Goal: Navigation & Orientation: Understand site structure

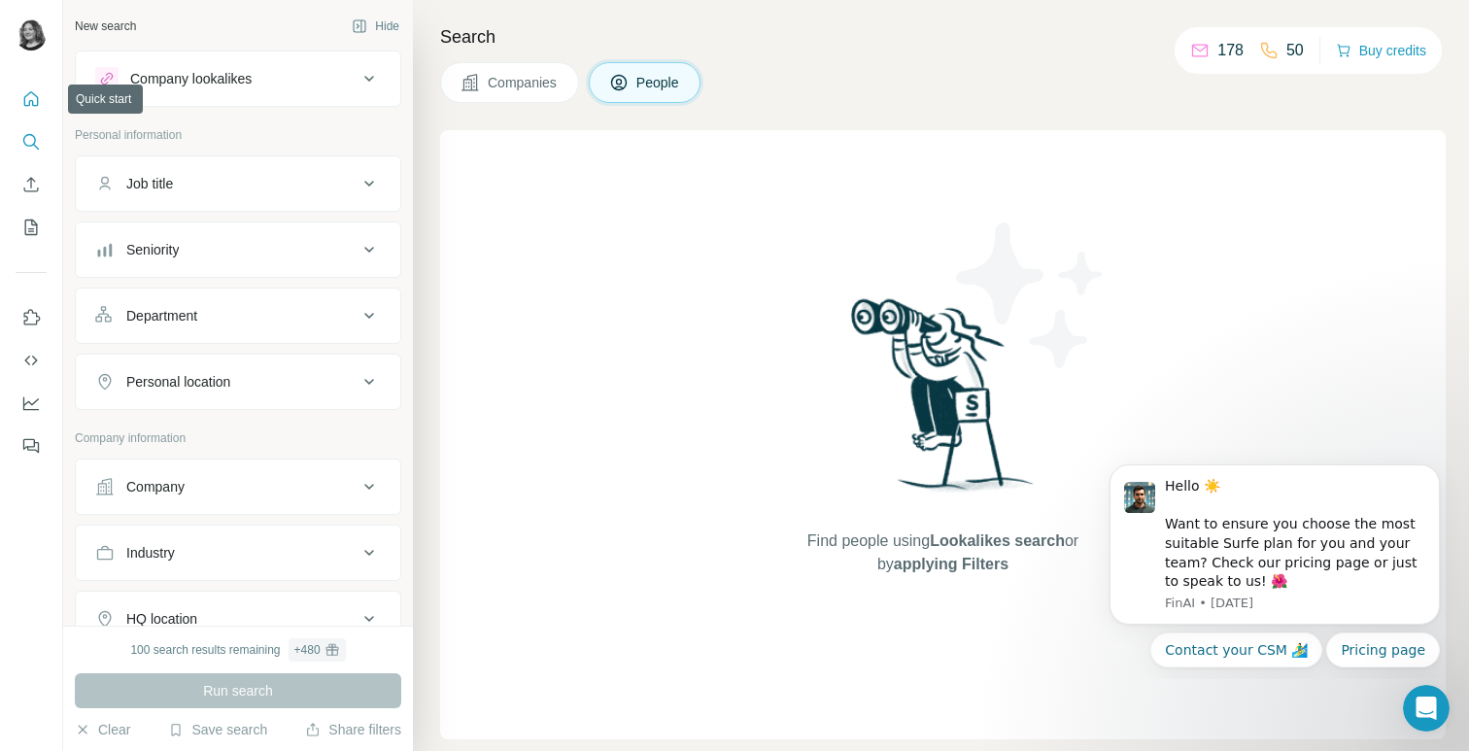
click at [29, 100] on icon "Quick start" at bounding box center [31, 98] width 15 height 15
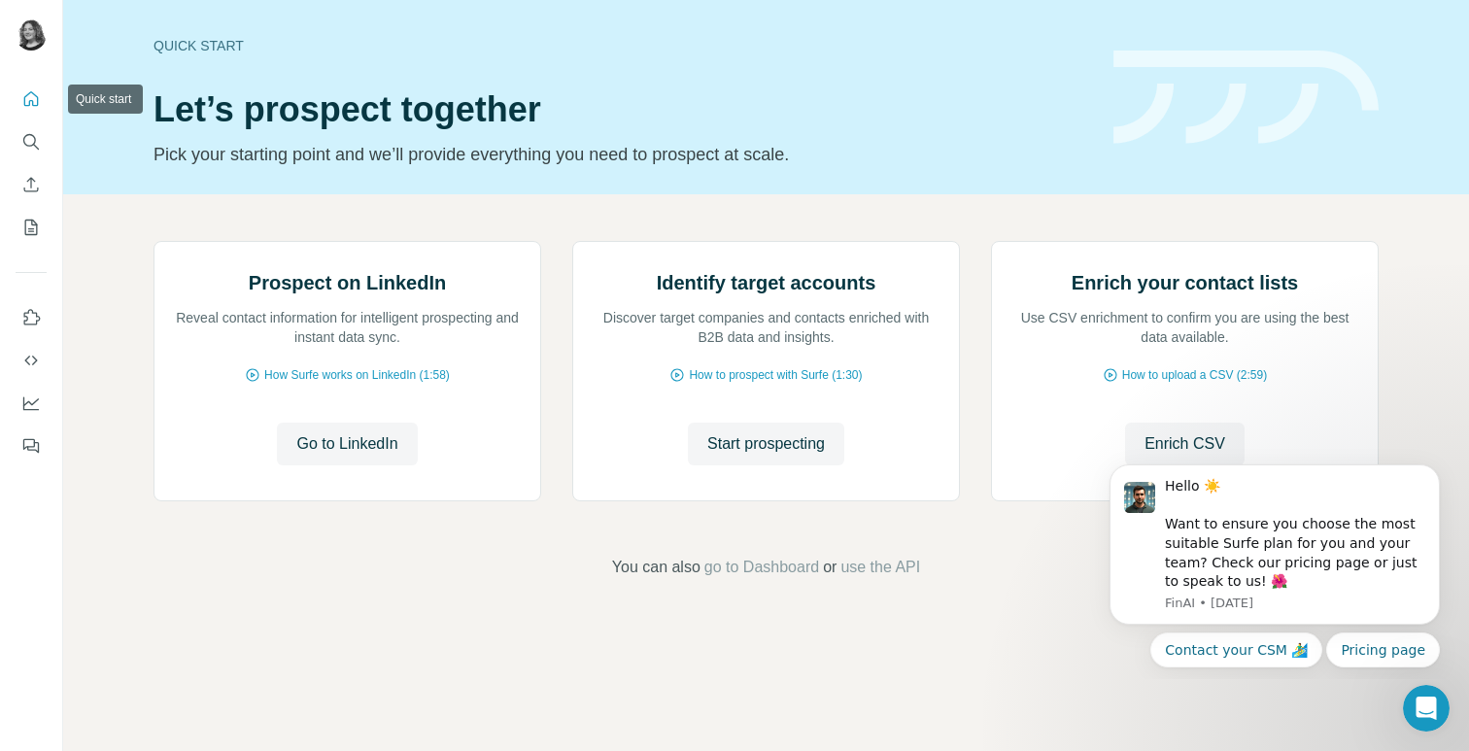
click at [29, 146] on icon "Search" at bounding box center [29, 140] width 13 height 13
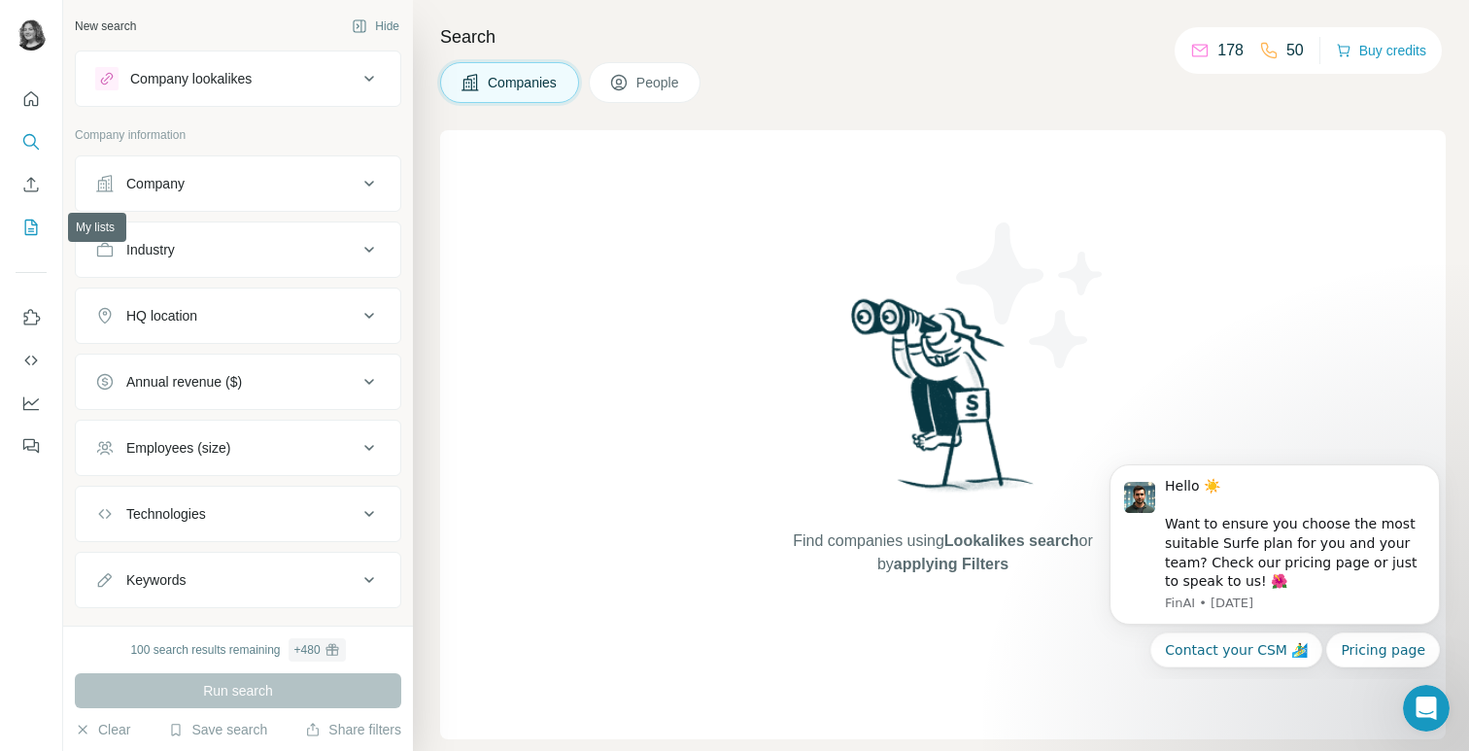
click at [31, 226] on icon "My lists" at bounding box center [30, 227] width 19 height 19
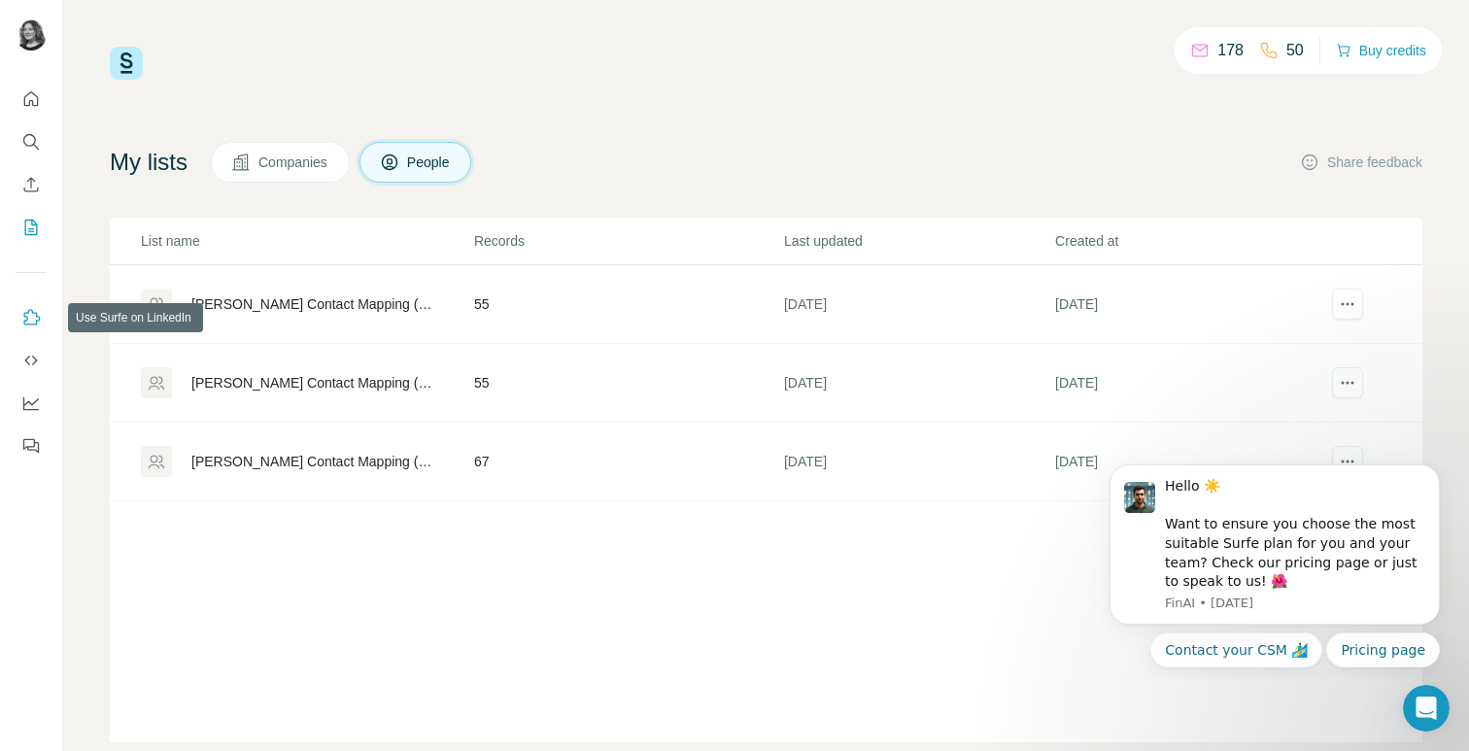
click at [32, 306] on button "Use Surfe on LinkedIn" at bounding box center [31, 317] width 31 height 35
click at [1434, 465] on icon "Dismiss notification" at bounding box center [1434, 470] width 11 height 11
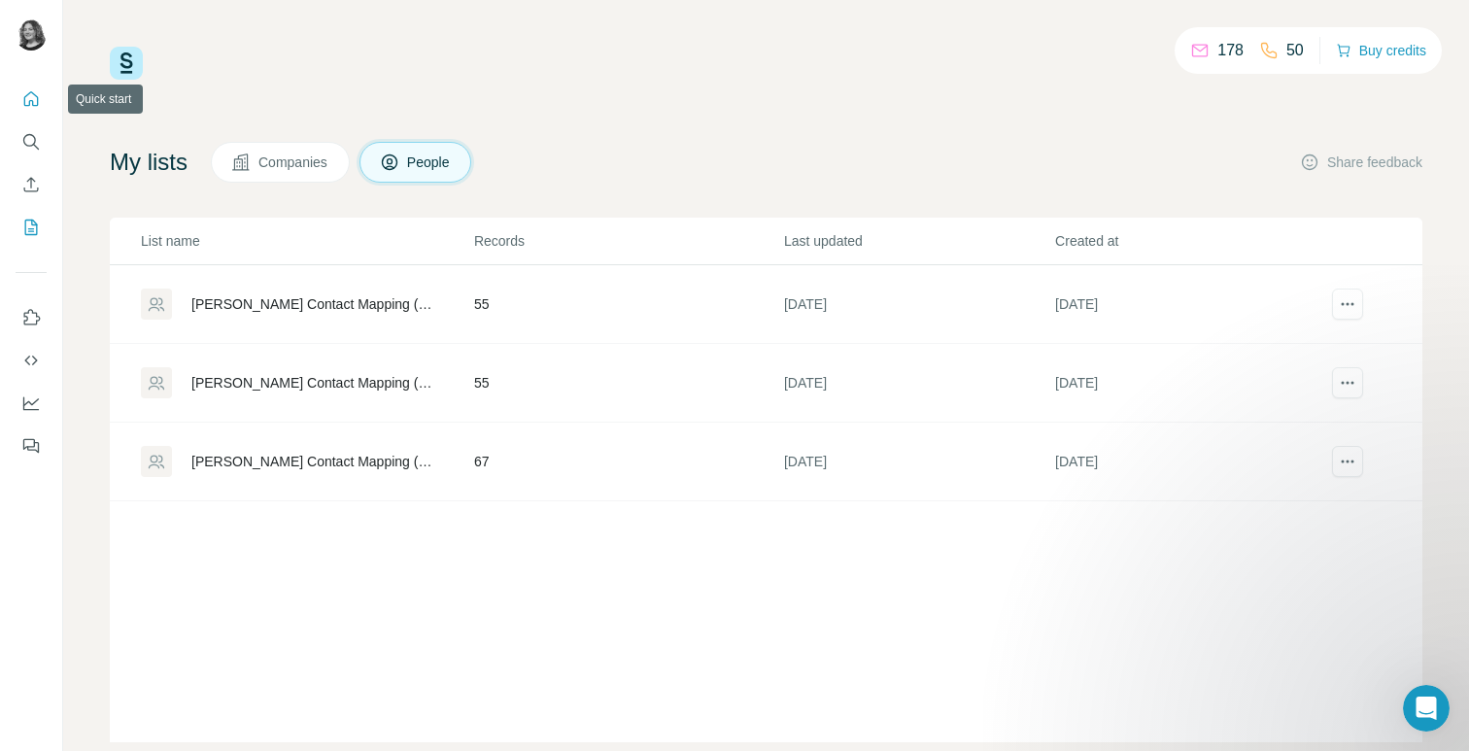
click at [30, 98] on icon "Quick start" at bounding box center [30, 98] width 19 height 19
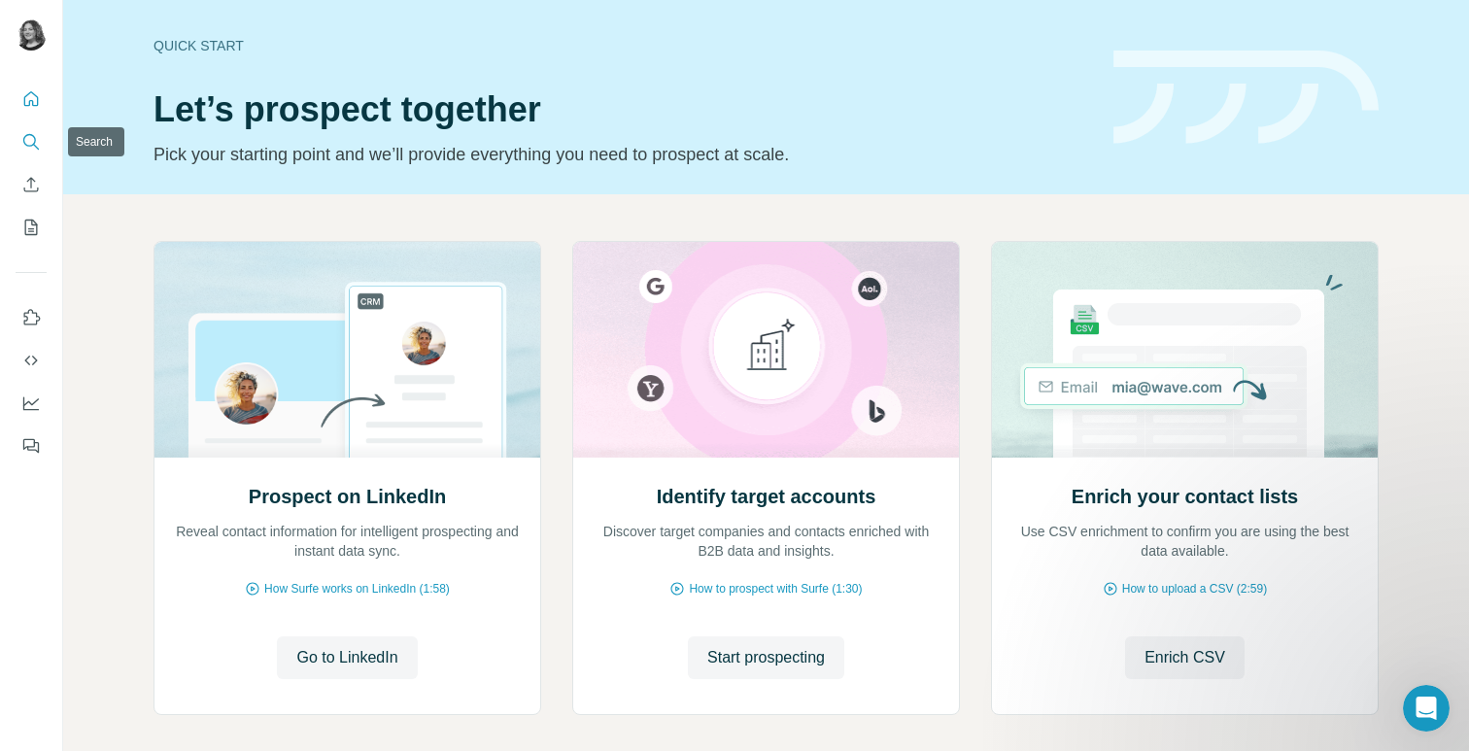
click at [24, 145] on icon "Search" at bounding box center [30, 141] width 19 height 19
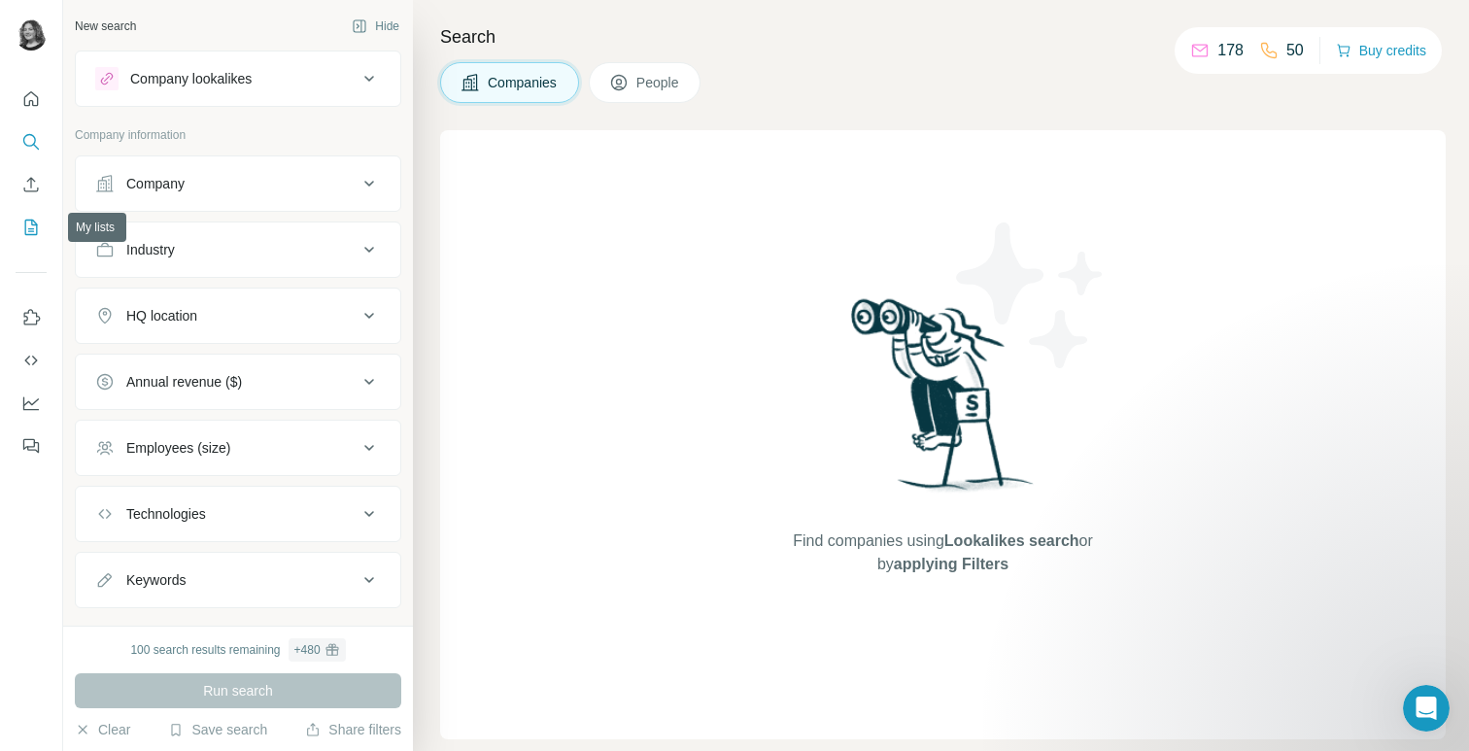
click at [31, 220] on icon "My lists" at bounding box center [33, 226] width 10 height 13
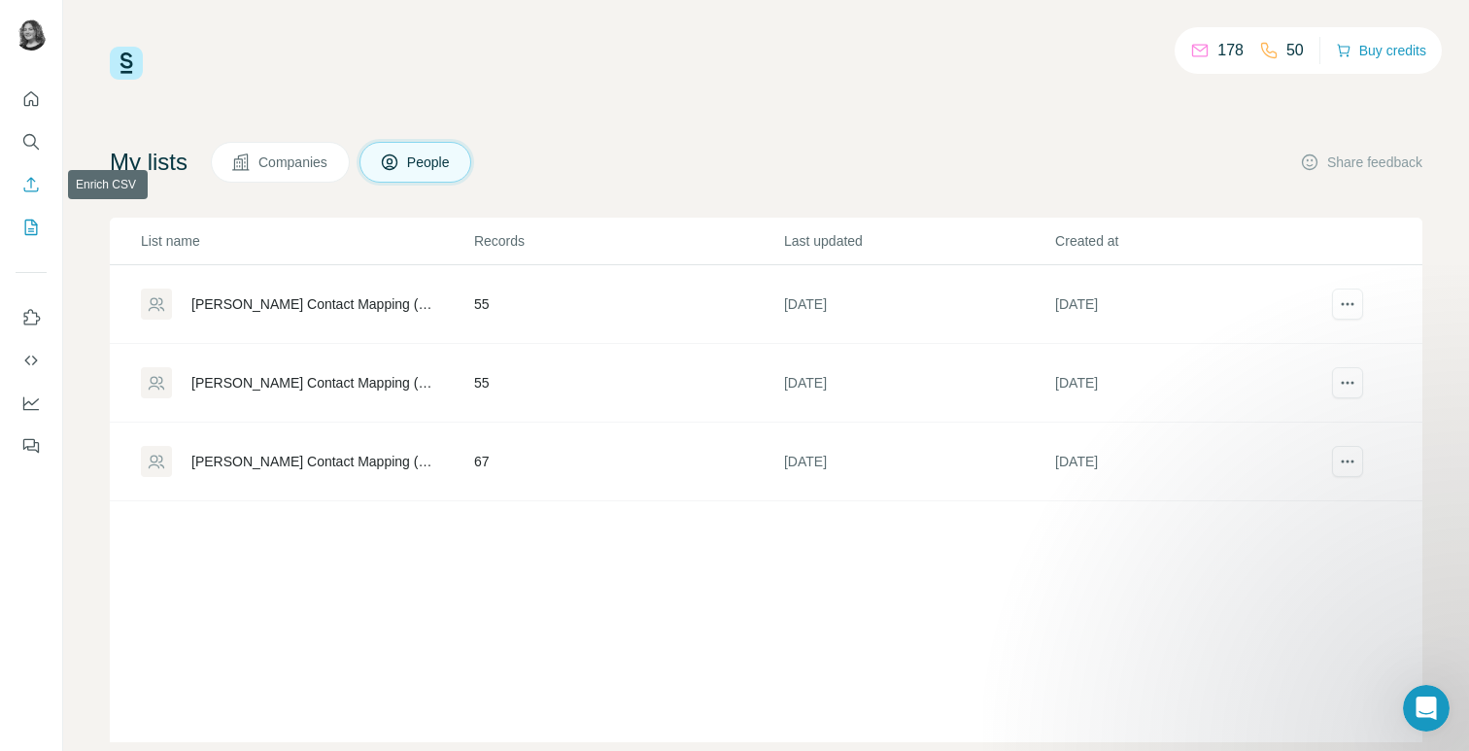
click at [32, 191] on icon "Enrich CSV" at bounding box center [31, 184] width 15 height 15
click at [38, 306] on button "Use Surfe on LinkedIn" at bounding box center [31, 317] width 31 height 35
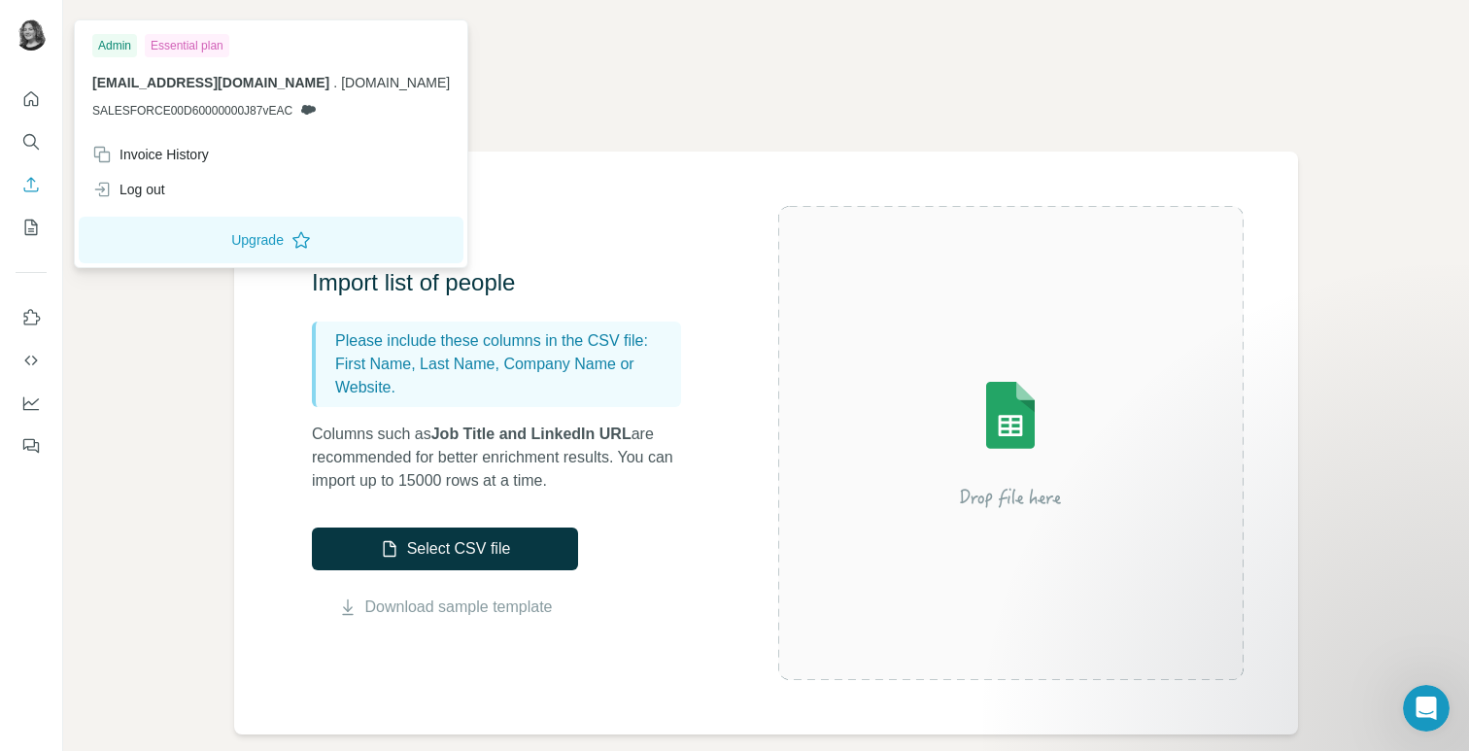
click at [29, 23] on img at bounding box center [31, 34] width 31 height 31
click at [29, 139] on icon "Search" at bounding box center [30, 141] width 19 height 19
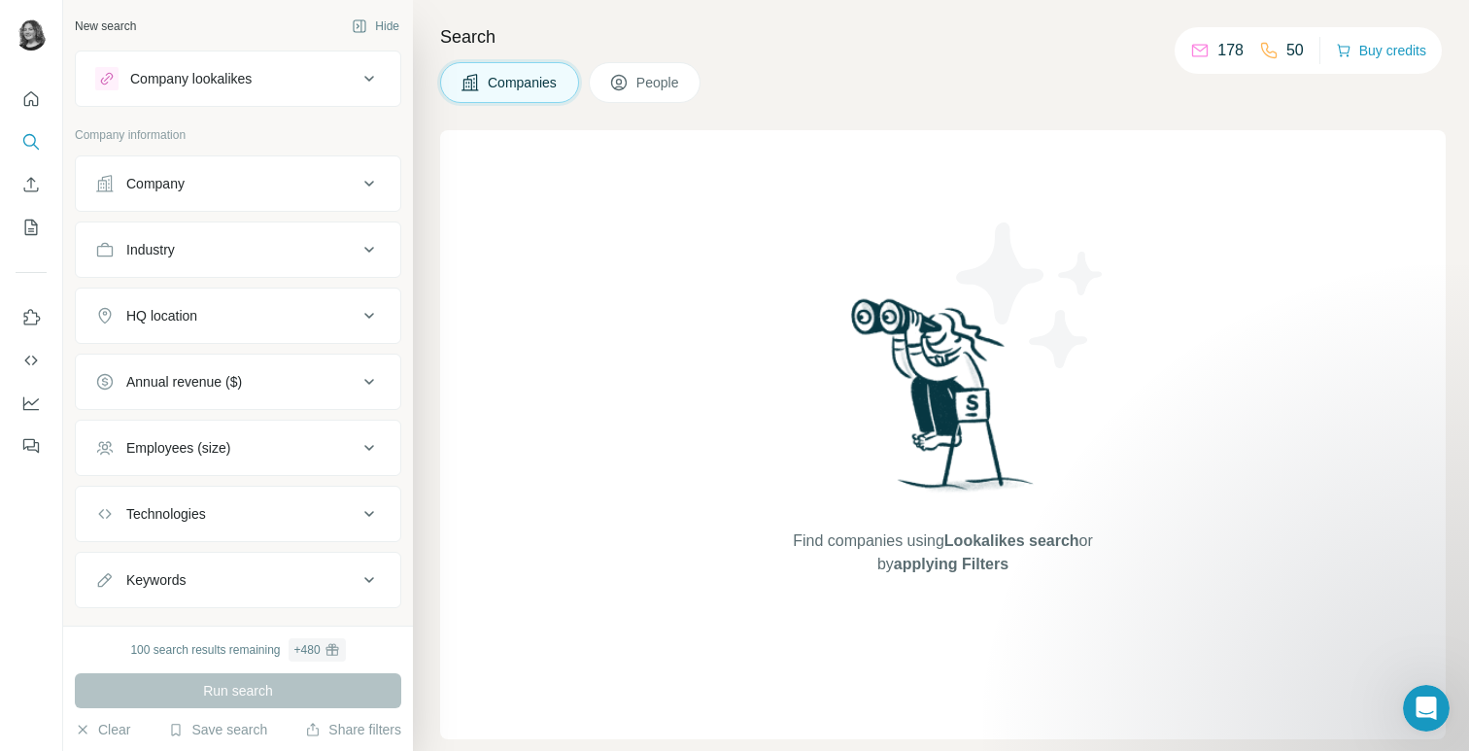
scroll to position [37, 0]
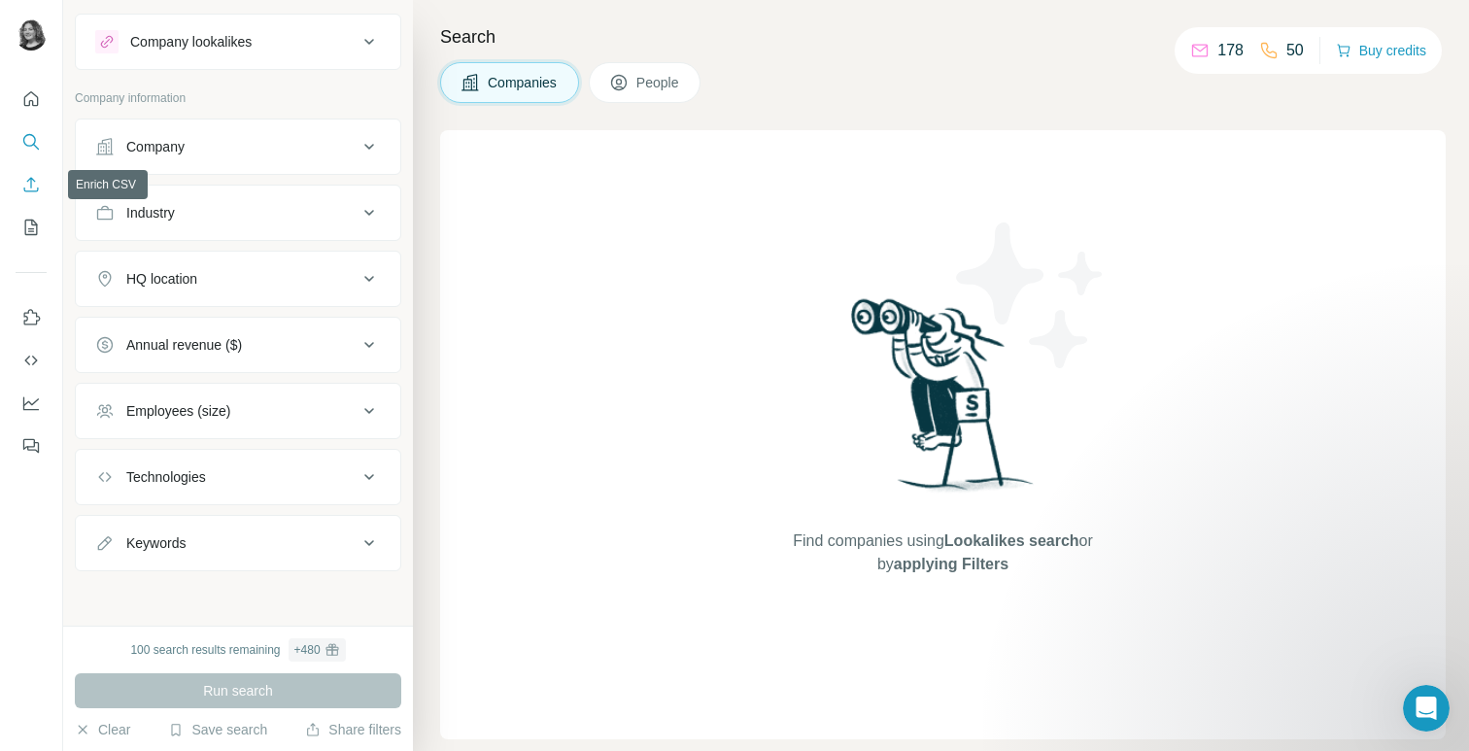
click at [38, 180] on icon "Enrich CSV" at bounding box center [30, 184] width 19 height 19
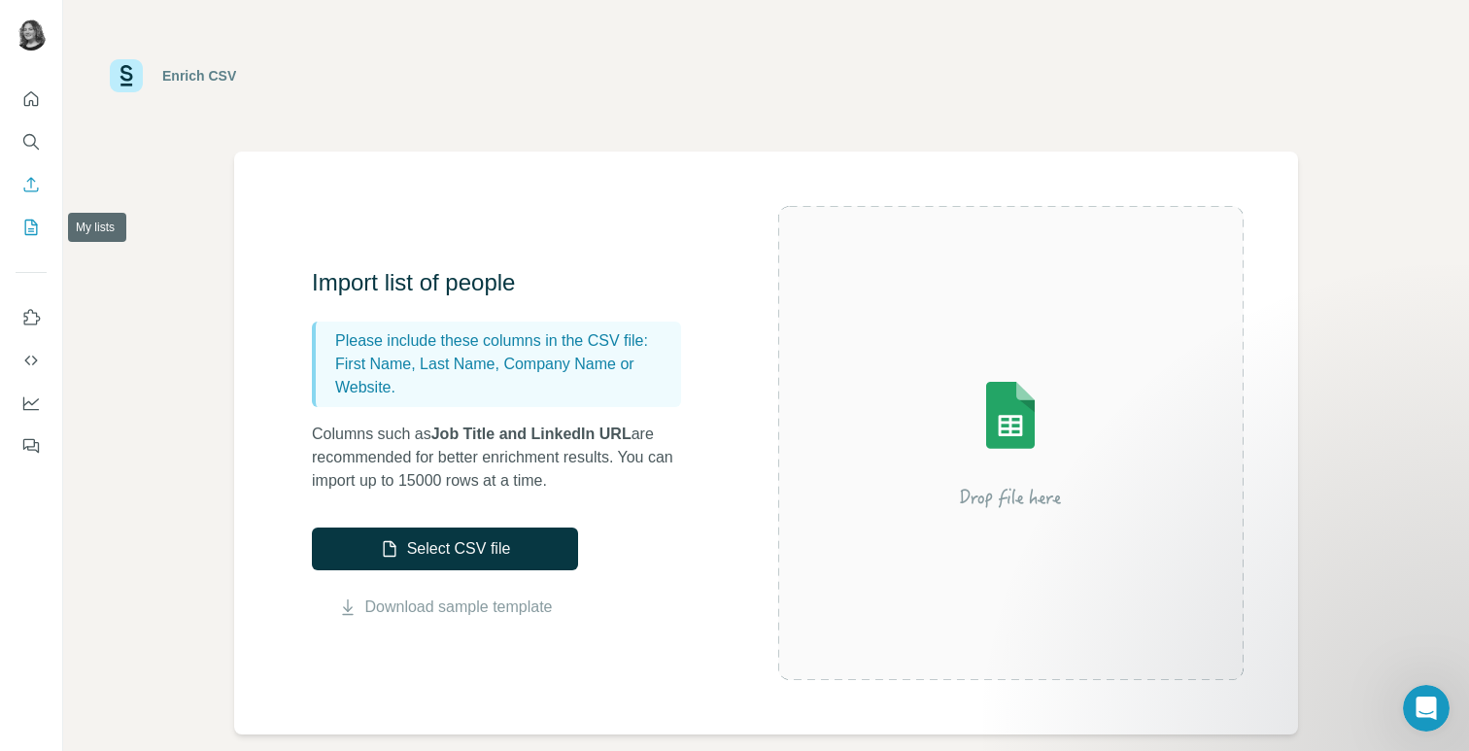
click at [38, 224] on icon "My lists" at bounding box center [30, 227] width 19 height 19
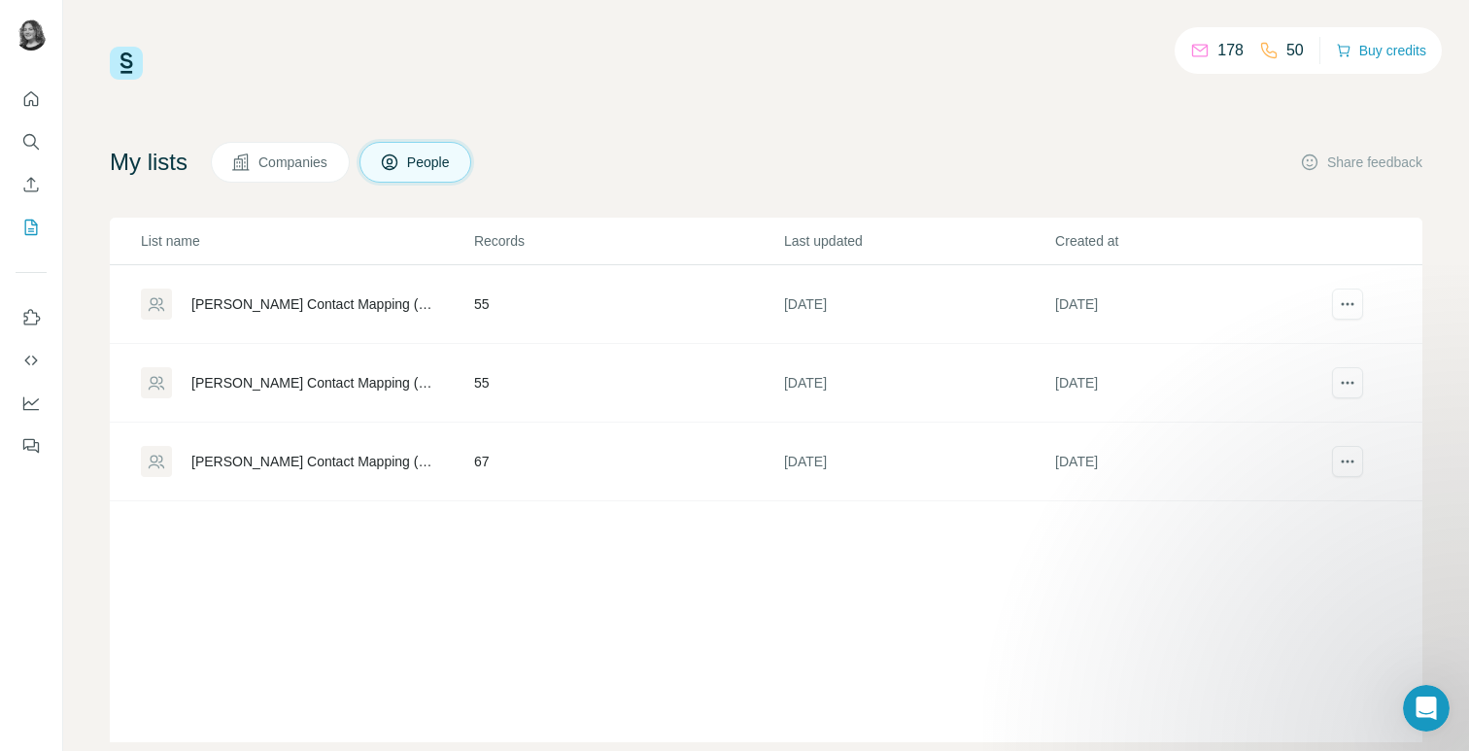
click at [329, 164] on span "Companies" at bounding box center [293, 162] width 71 height 19
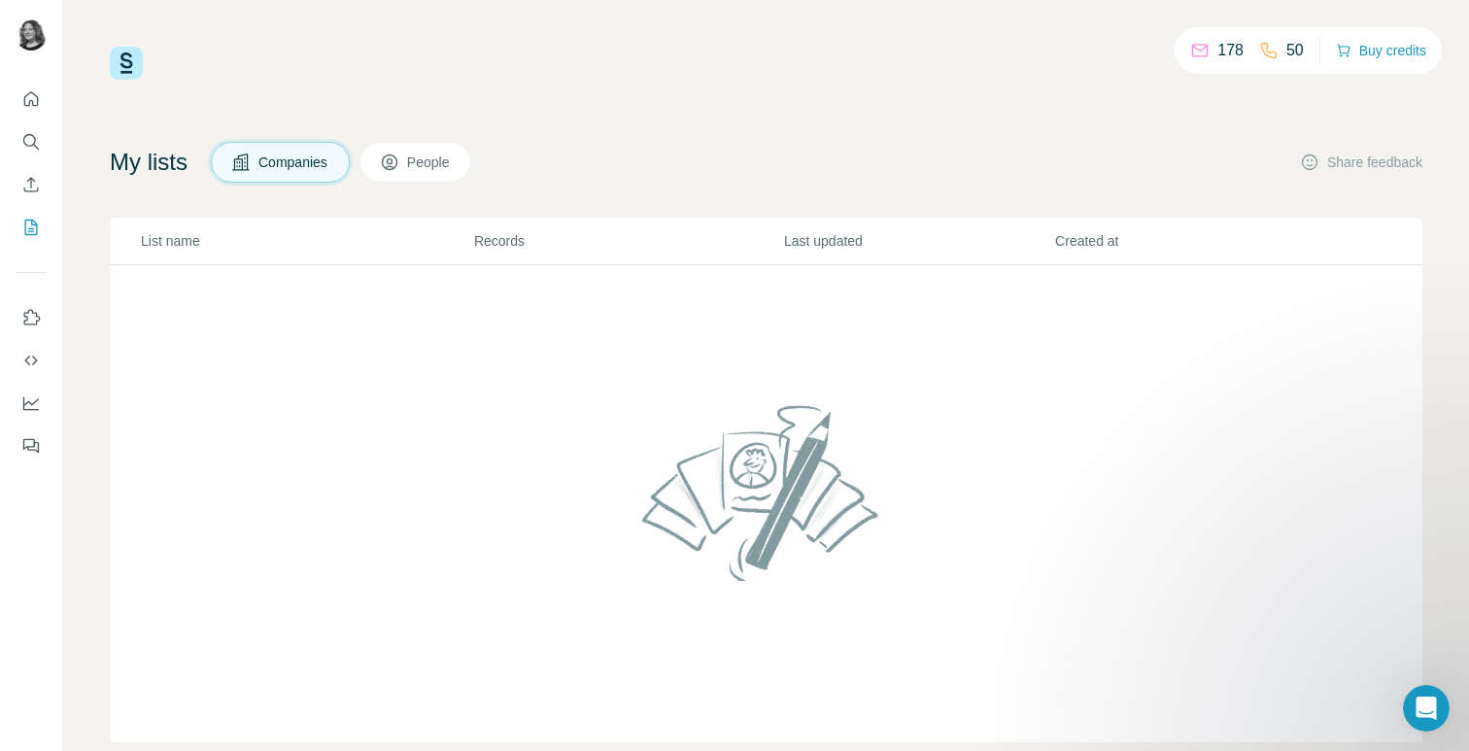
click at [429, 169] on span "People" at bounding box center [429, 162] width 45 height 19
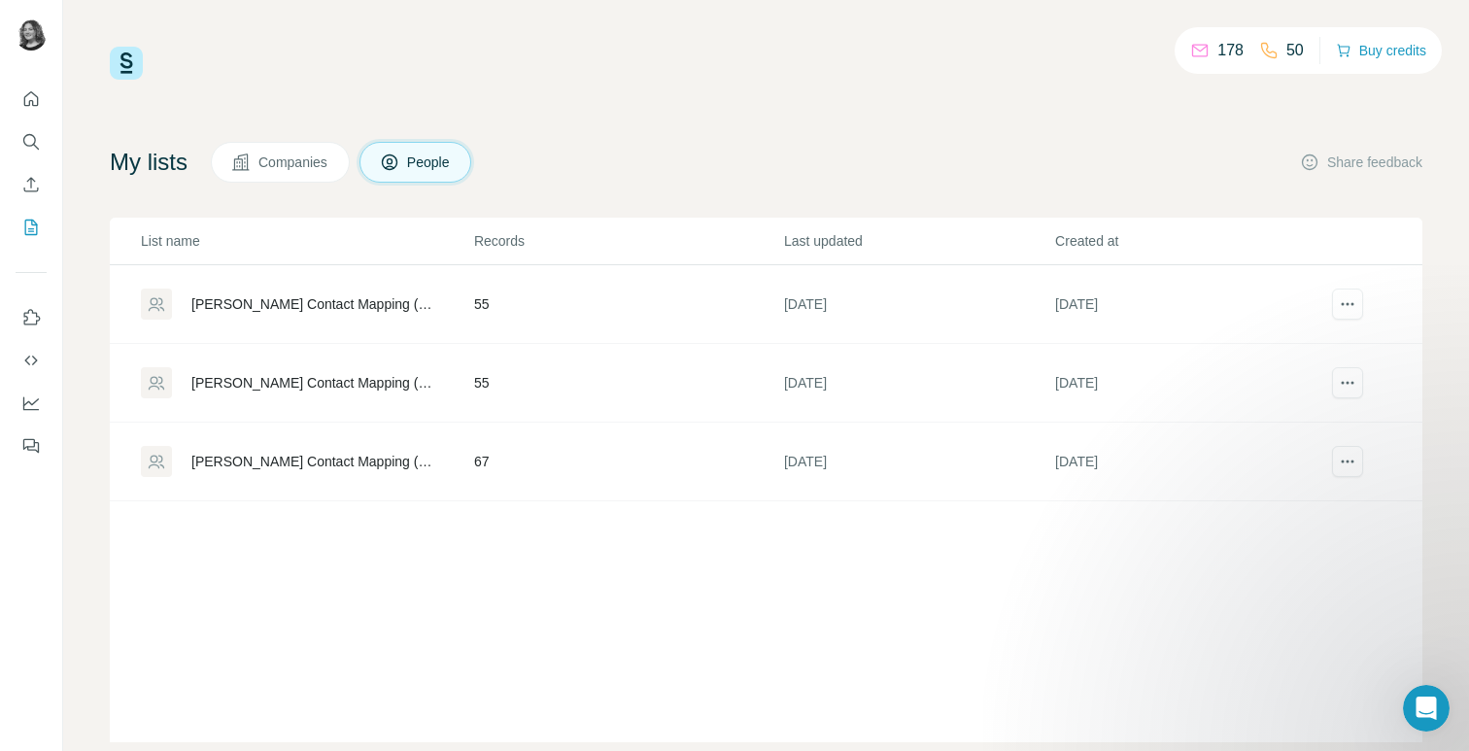
click at [1217, 57] on p "178" at bounding box center [1230, 50] width 26 height 23
click at [34, 398] on icon "Dashboard" at bounding box center [30, 402] width 19 height 19
click at [38, 365] on icon "Use Surfe API" at bounding box center [30, 360] width 19 height 19
click at [29, 221] on icon "My lists" at bounding box center [30, 227] width 19 height 19
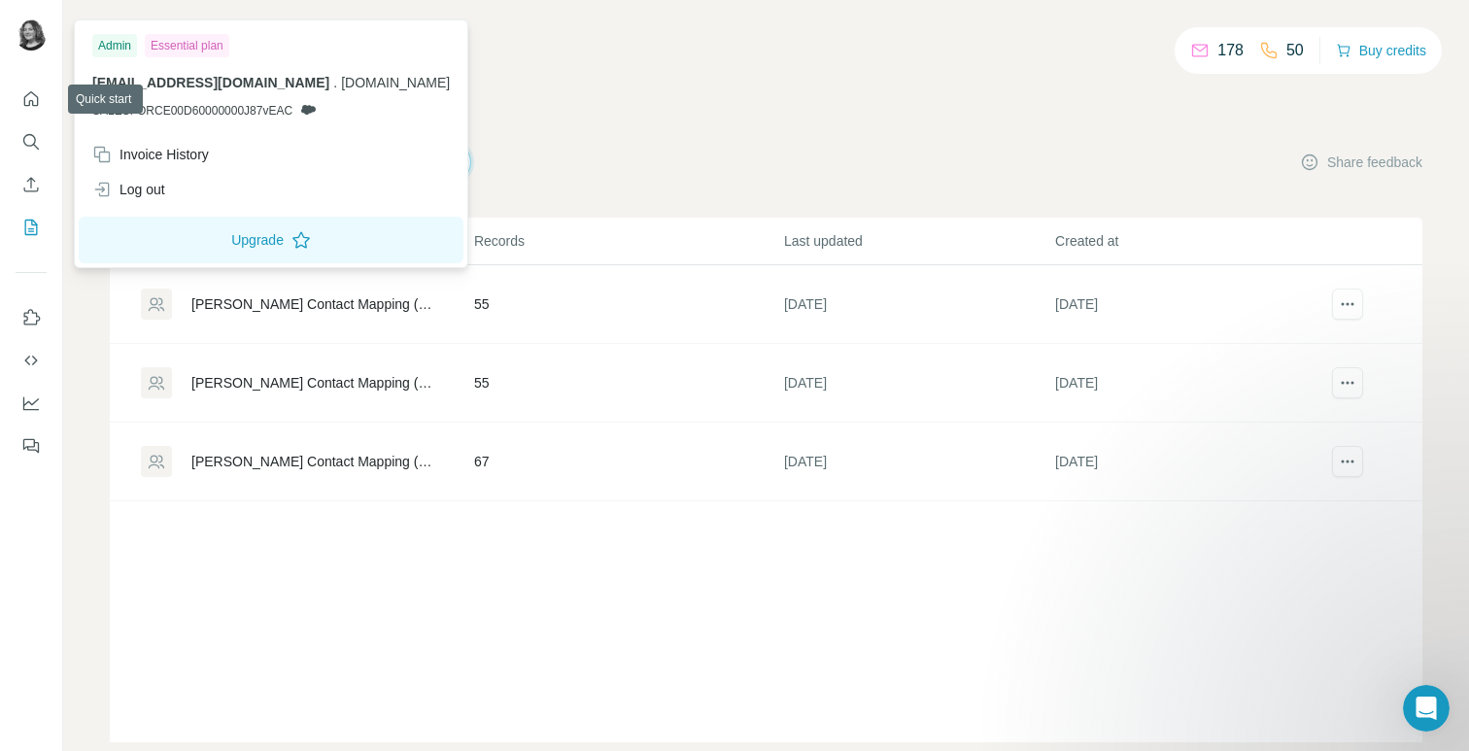
click at [35, 19] on img at bounding box center [31, 34] width 31 height 31
